Goal: Check status: Check status

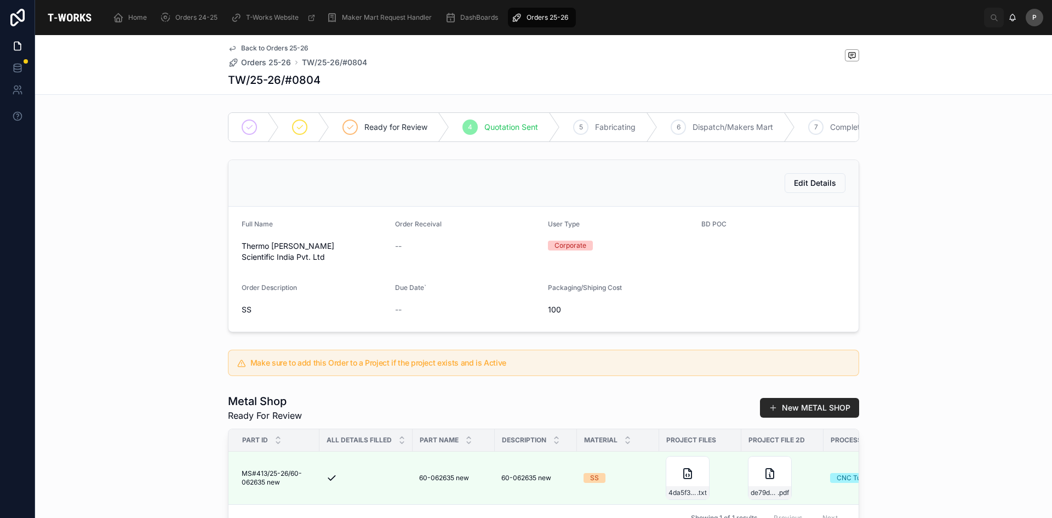
scroll to position [315, 0]
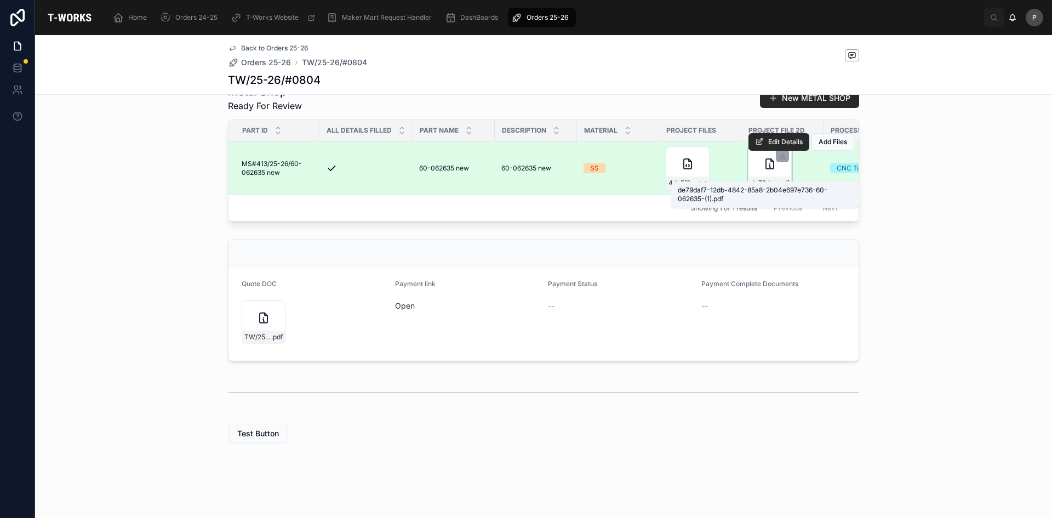
click at [771, 179] on span "de79daf7-12db-4842-85a8-2b04e697e736-60-062635-(1)" at bounding box center [764, 183] width 27 height 9
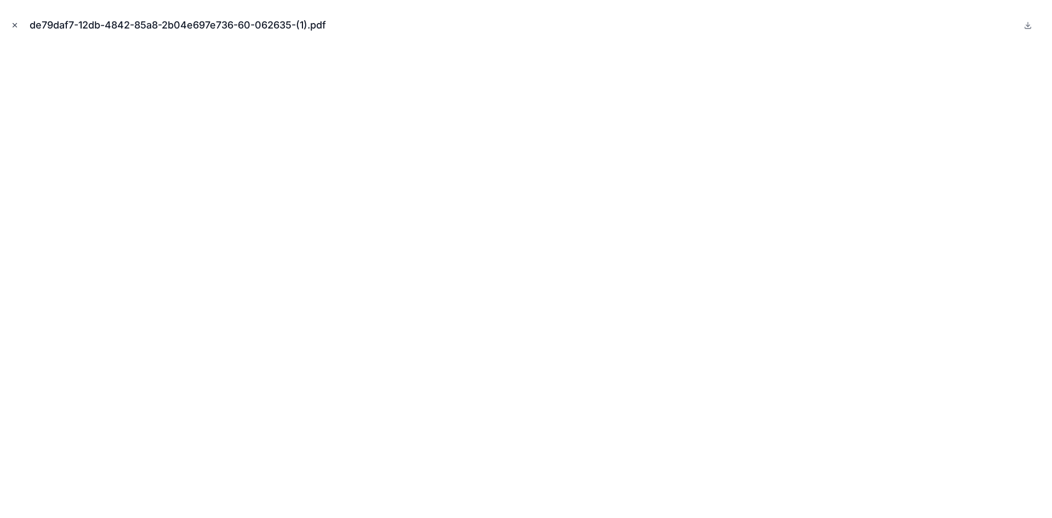
click at [19, 24] on button "Close modal" at bounding box center [15, 25] width 12 height 12
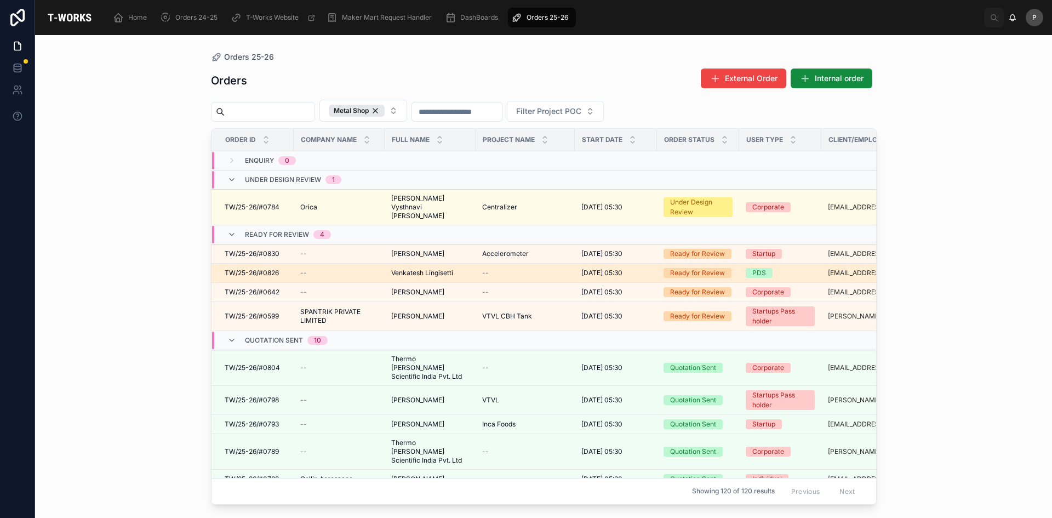
click at [435, 270] on span "Venkatesh Lingisetti" at bounding box center [422, 272] width 62 height 9
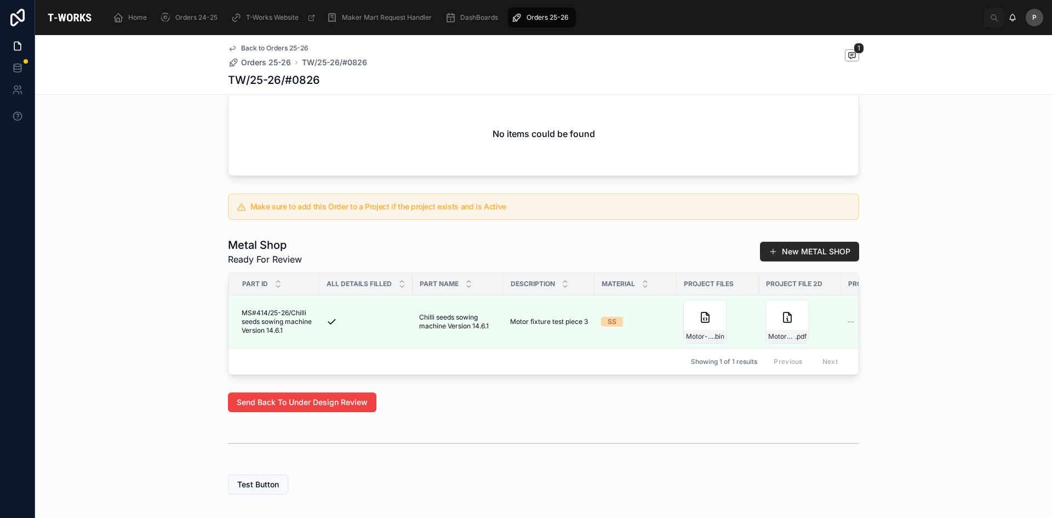
scroll to position [329, 0]
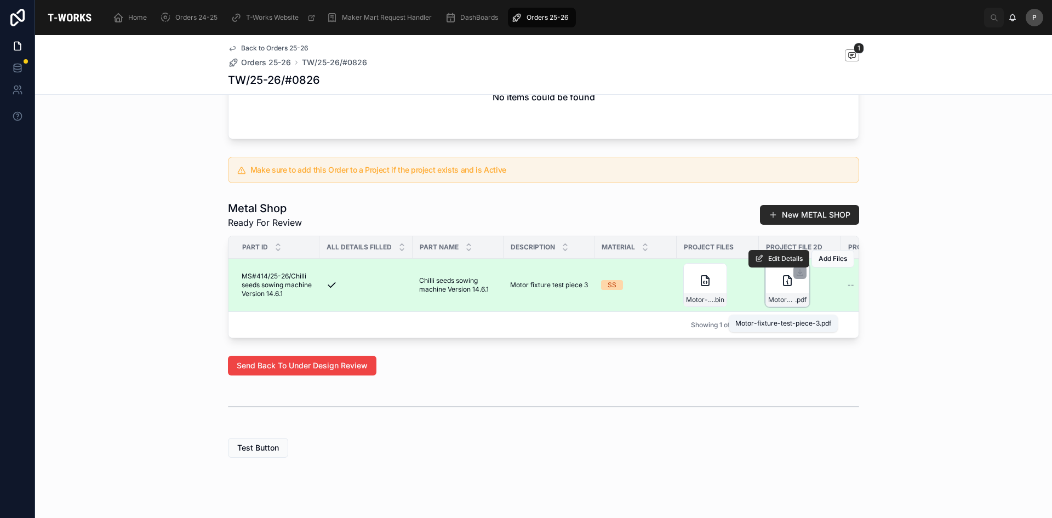
click at [785, 304] on span "Motor-fixture-test-piece-3" at bounding box center [781, 299] width 27 height 9
